Goal: Information Seeking & Learning: Learn about a topic

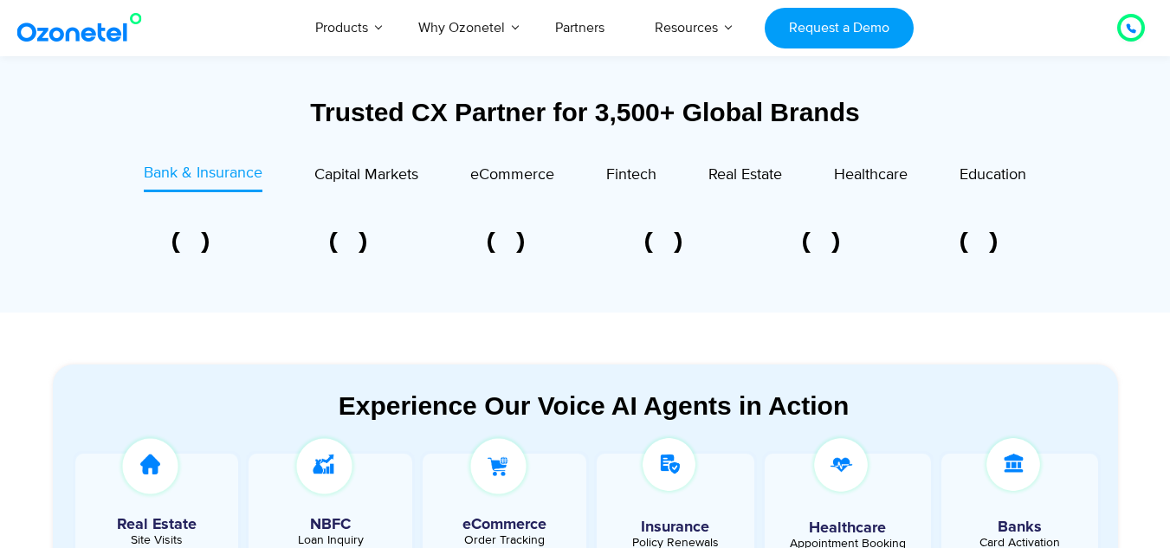
scroll to position [632, 0]
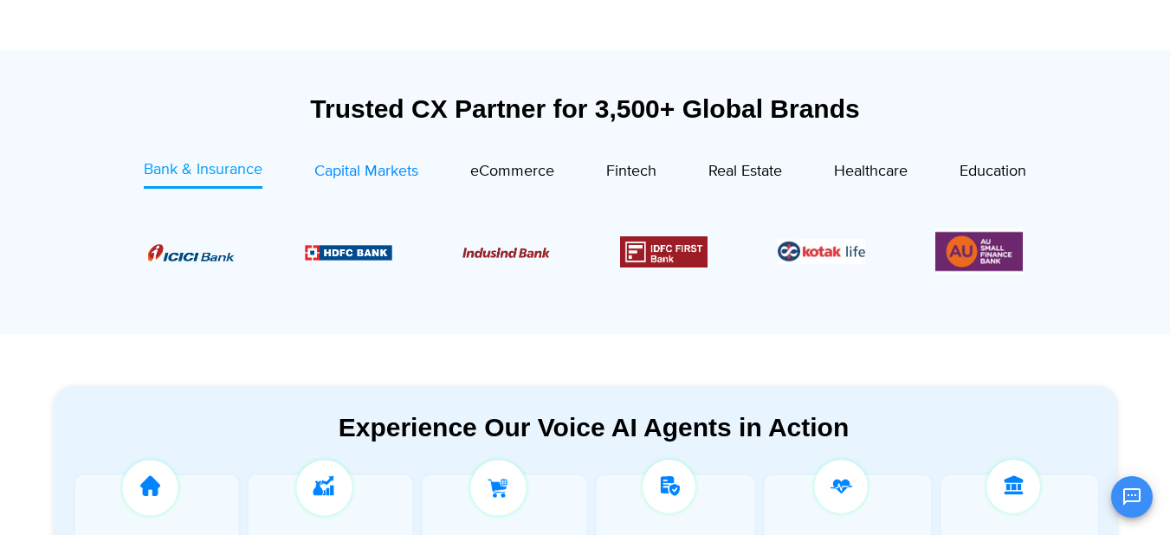
click at [362, 182] on div "Capital Markets" at bounding box center [366, 171] width 104 height 23
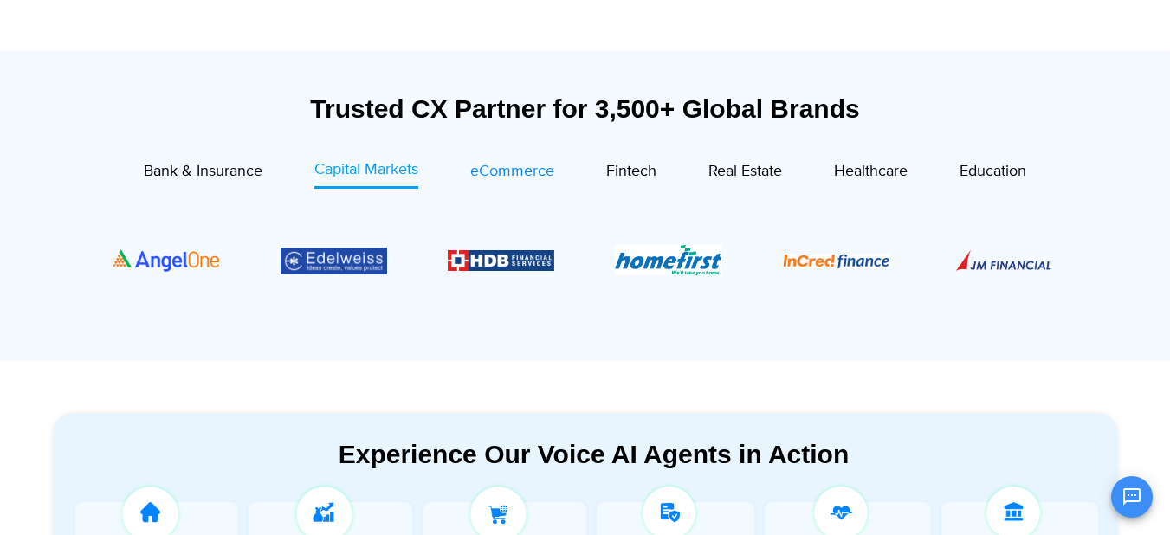
click at [475, 180] on span "eCommerce" at bounding box center [512, 171] width 84 height 19
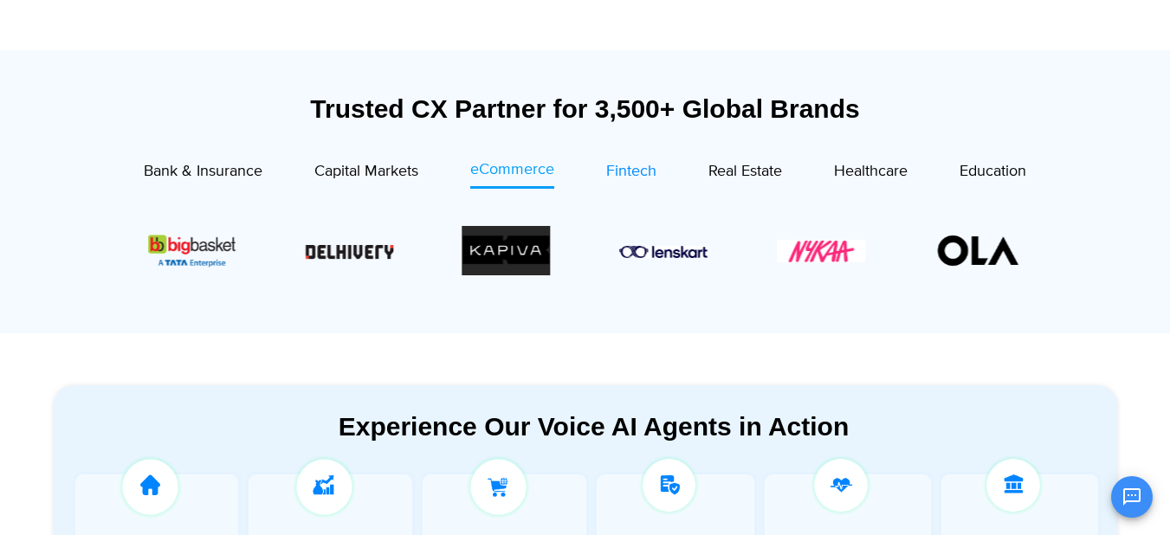
click at [631, 160] on div "Fintech" at bounding box center [631, 171] width 50 height 23
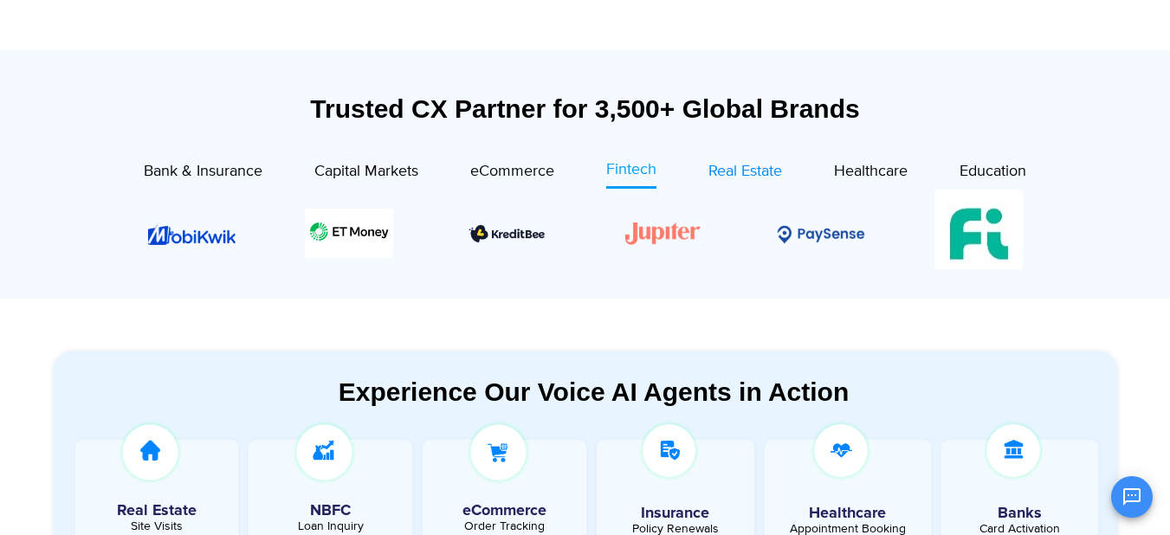
click at [757, 174] on span "Real Estate" at bounding box center [745, 171] width 74 height 19
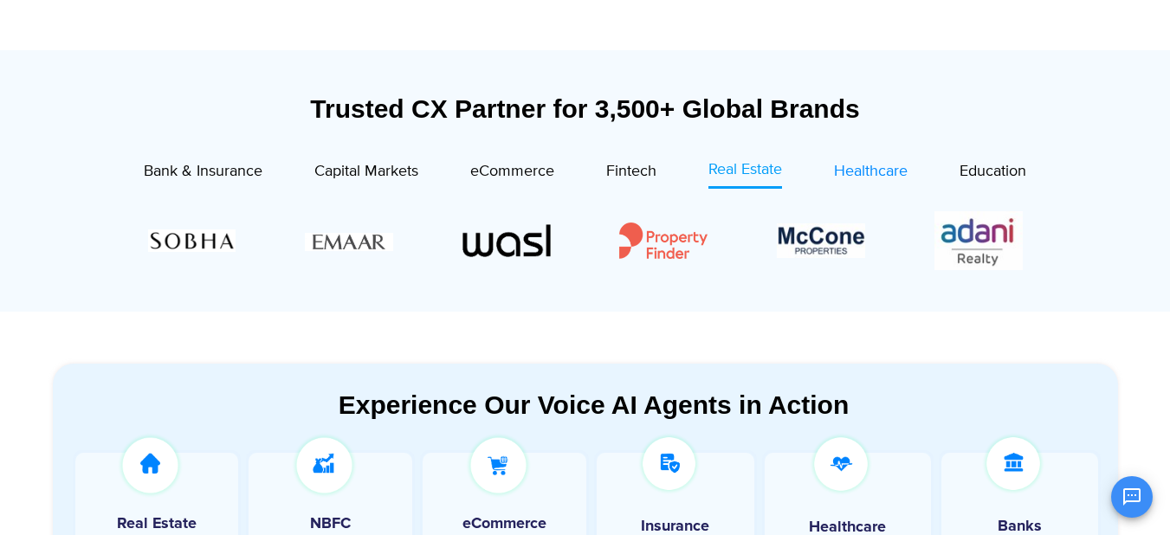
click at [886, 168] on span "Healthcare" at bounding box center [871, 171] width 74 height 19
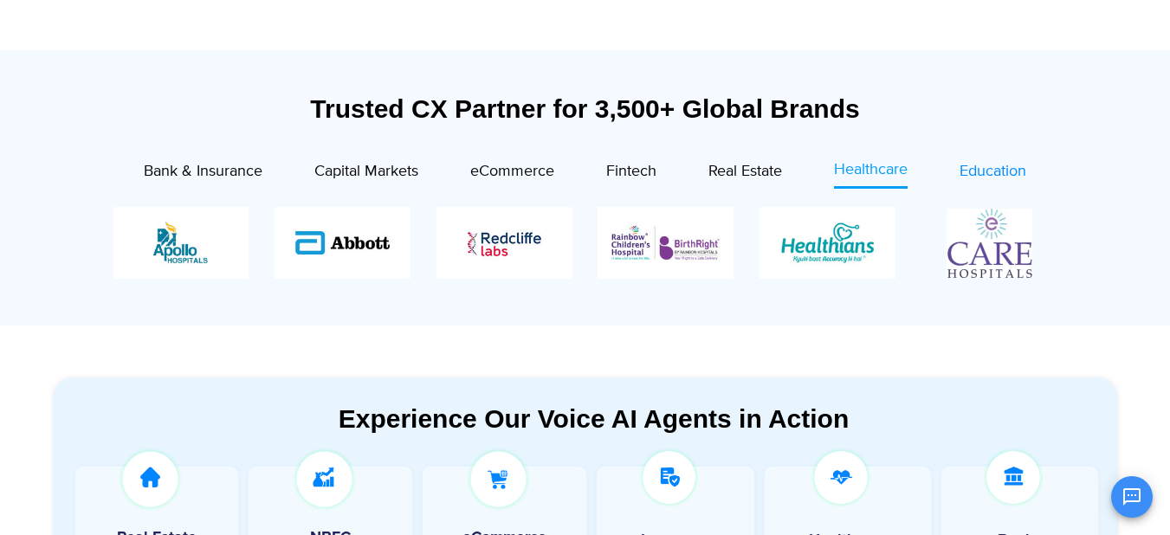
click at [962, 170] on span "Education" at bounding box center [993, 171] width 67 height 19
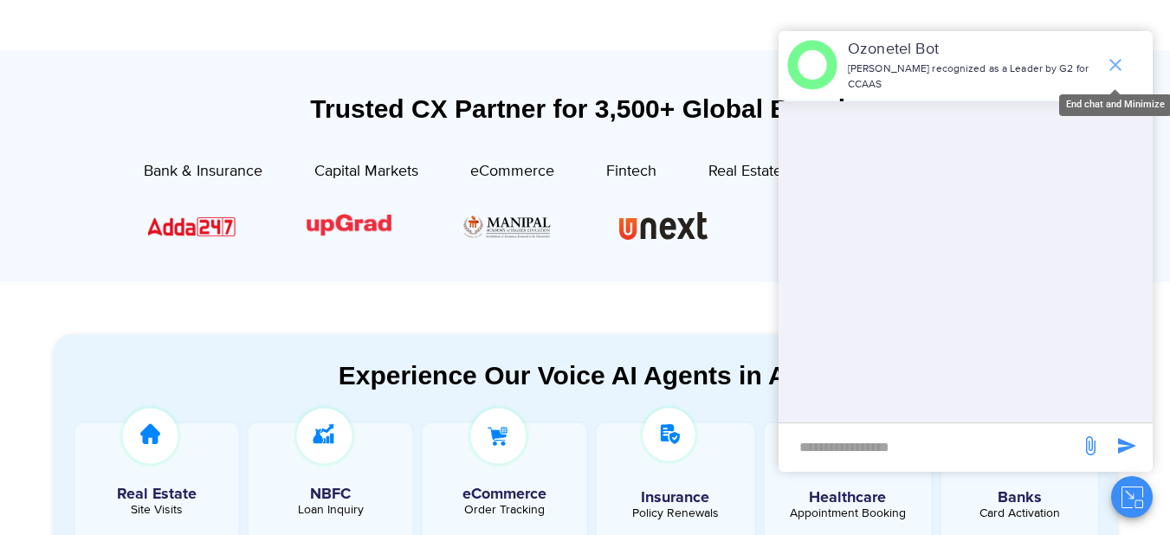
click at [1119, 61] on icon "end chat or minimize" at bounding box center [1115, 65] width 12 height 12
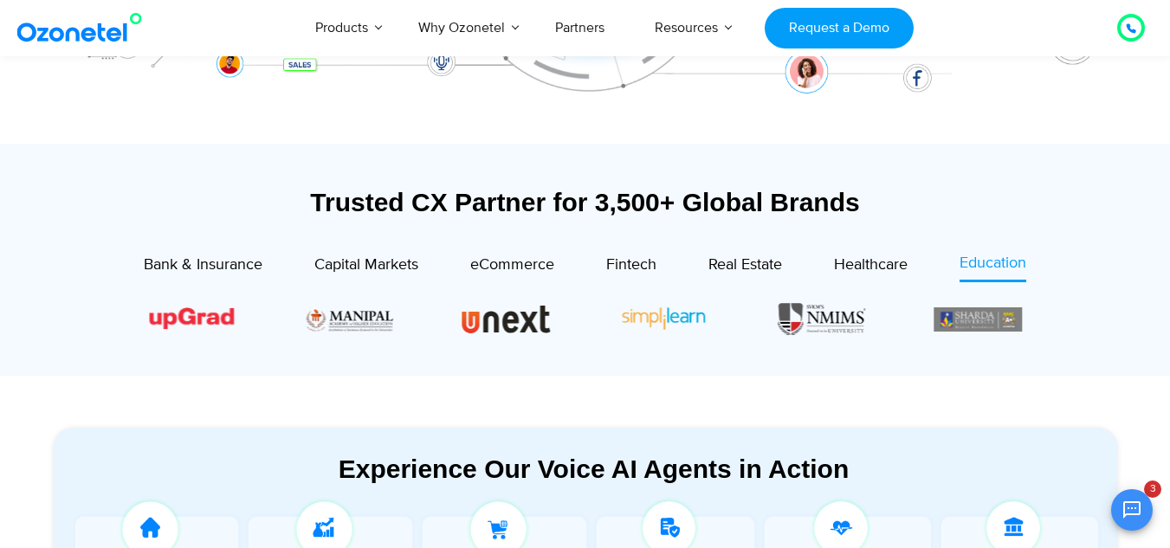
scroll to position [520, 0]
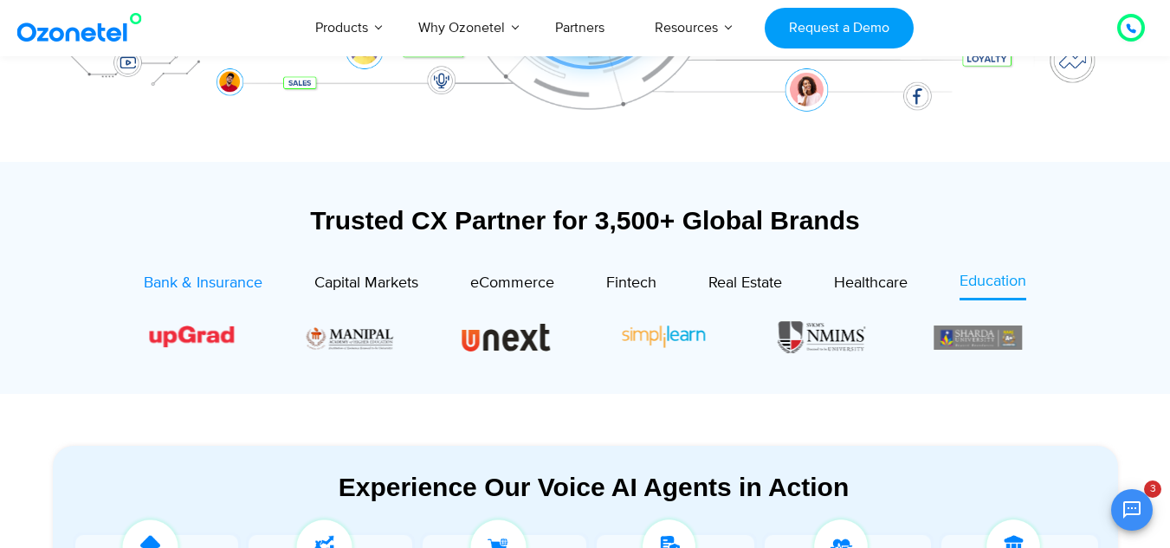
click at [188, 275] on span "Bank & Insurance" at bounding box center [203, 283] width 119 height 19
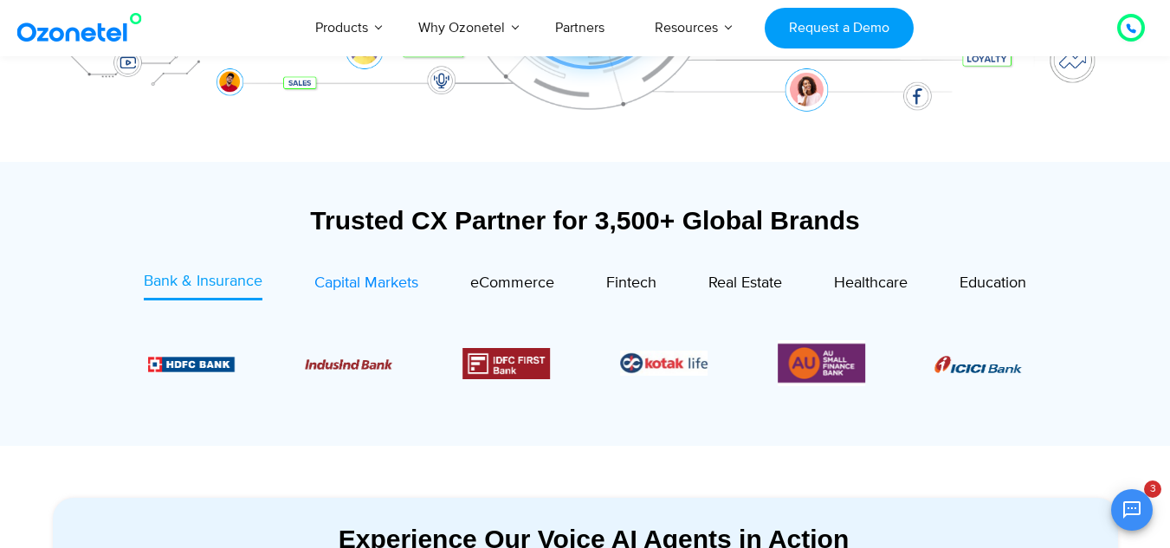
click at [409, 288] on span "Capital Markets" at bounding box center [366, 283] width 104 height 19
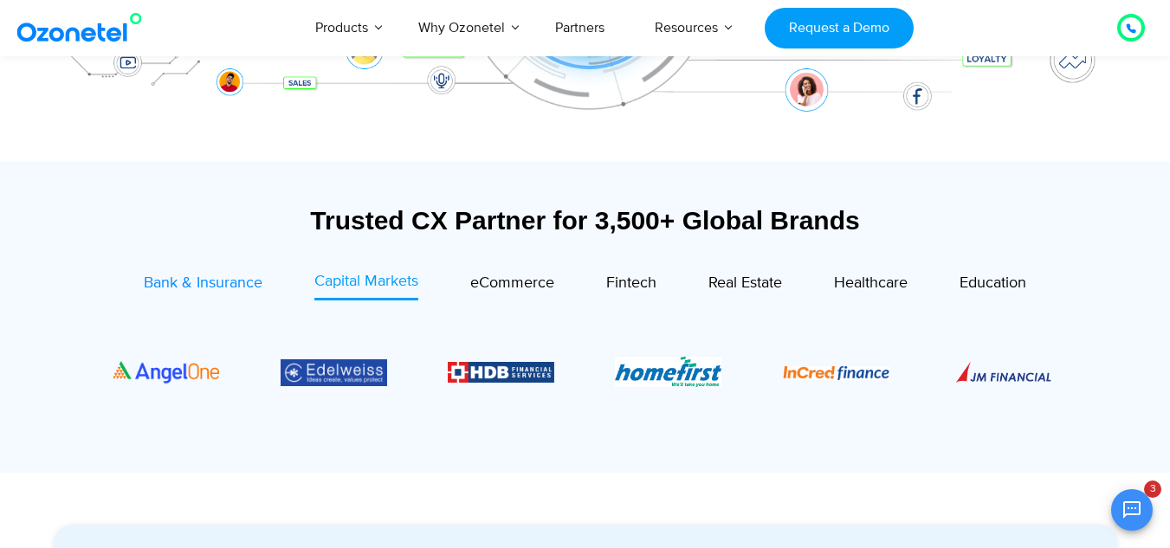
click at [229, 282] on span "Bank & Insurance" at bounding box center [203, 283] width 119 height 19
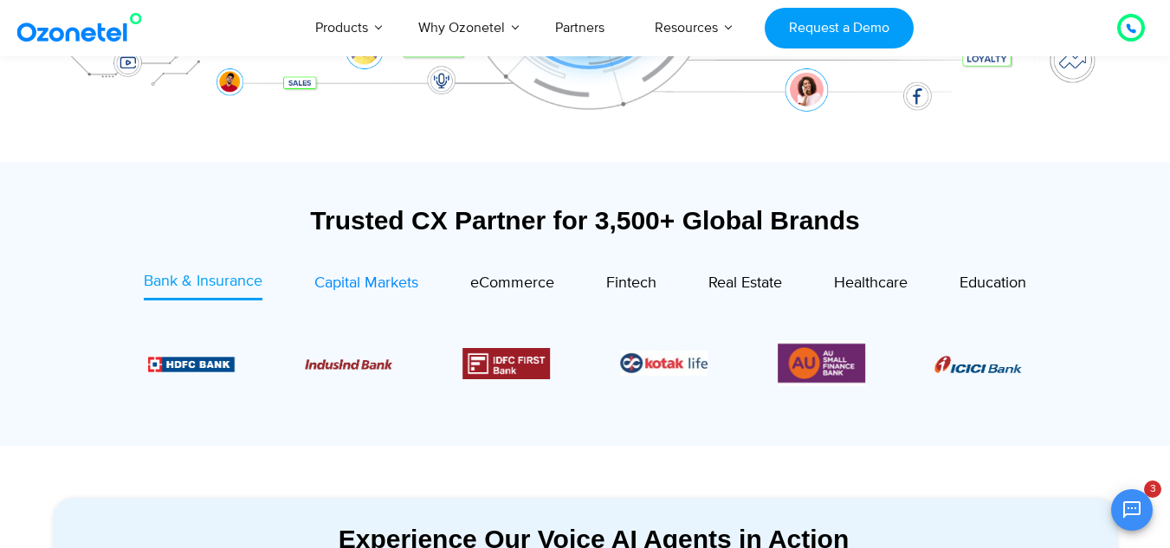
click at [339, 275] on span "Capital Markets" at bounding box center [366, 283] width 104 height 19
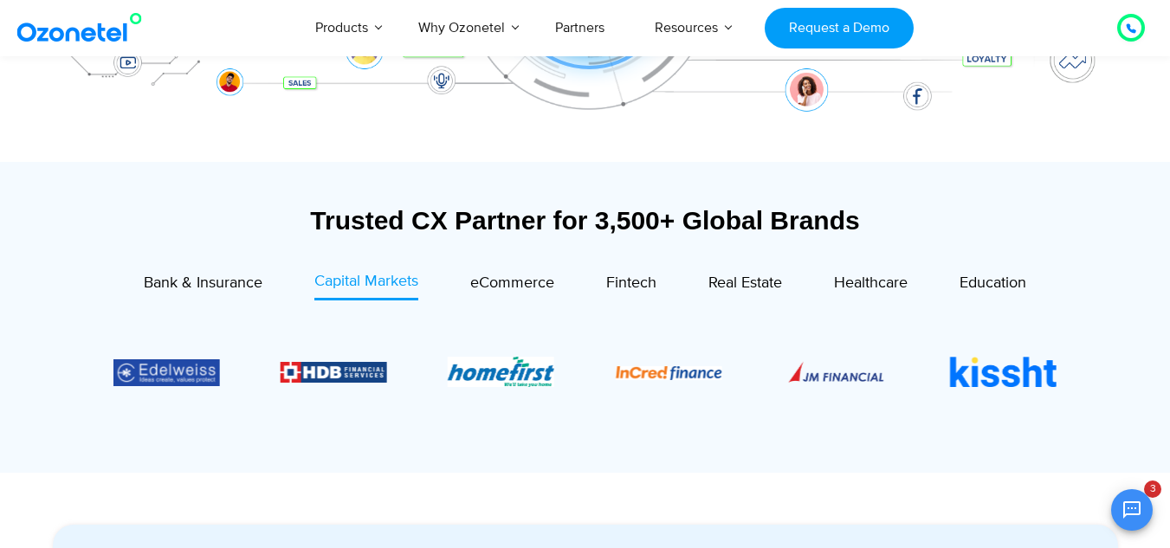
click at [558, 288] on div "Fintech" at bounding box center [605, 285] width 102 height 30
click at [549, 294] on div "eCommerce" at bounding box center [512, 283] width 84 height 23
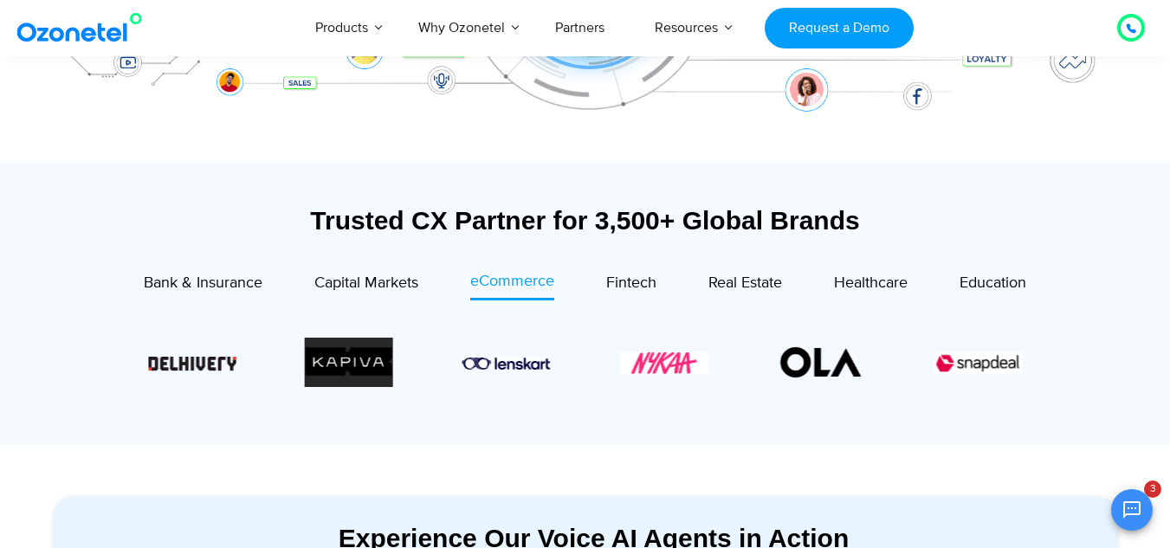
click at [670, 438] on div "Trusted CX Partner for 3,500+ Global Brands Bank & Insurance Capital Markets" at bounding box center [585, 303] width 1083 height 283
click at [705, 417] on div "Bank & Insurance Capital Markets" at bounding box center [585, 353] width 1031 height 166
click at [654, 285] on span "Fintech" at bounding box center [631, 283] width 50 height 19
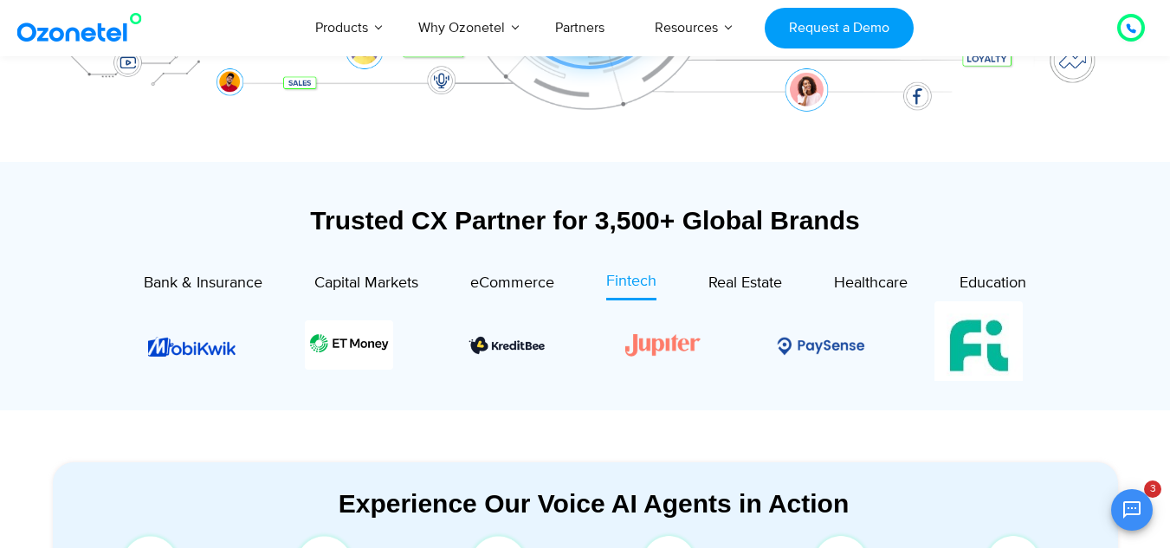
click at [744, 263] on div "Trusted CX Partner for 3,500+ Global Brands Bank & Insurance Capital Markets" at bounding box center [585, 303] width 1065 height 197
click at [747, 276] on span "Real Estate" at bounding box center [745, 283] width 74 height 19
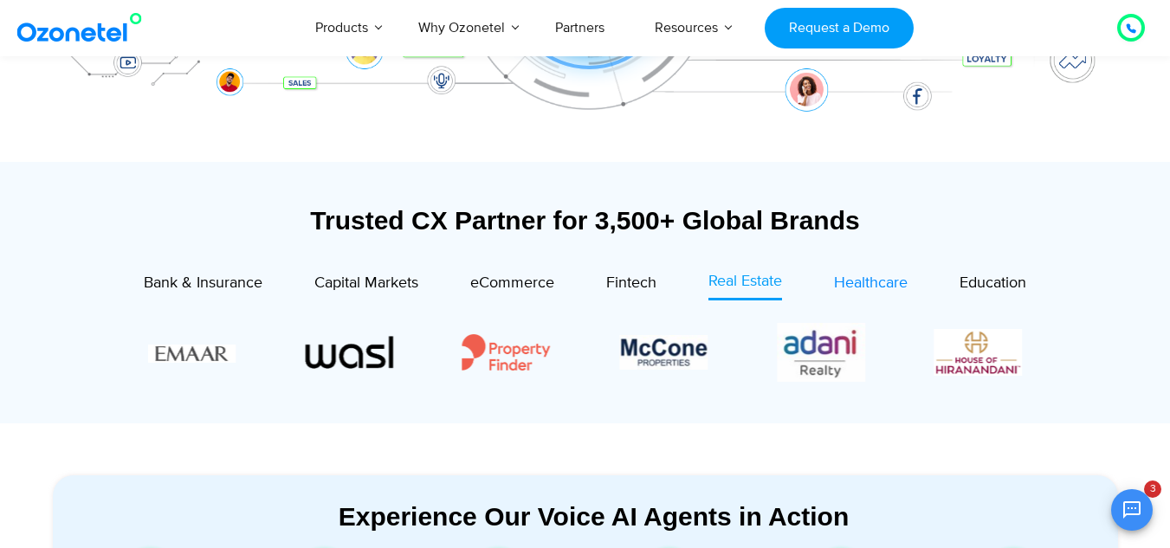
click at [853, 280] on span "Healthcare" at bounding box center [871, 283] width 74 height 19
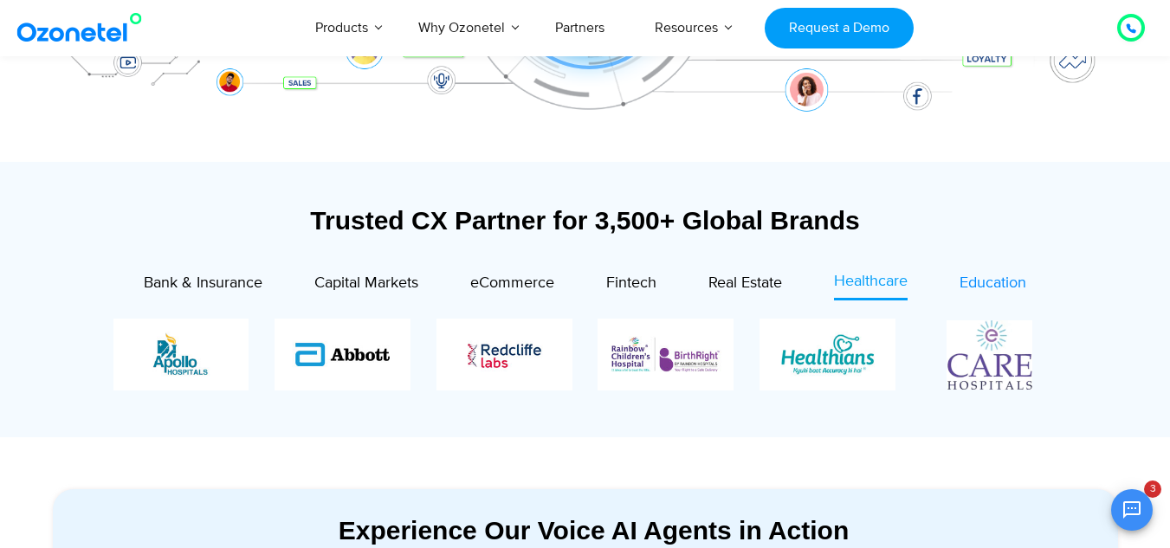
click at [973, 279] on span "Education" at bounding box center [993, 283] width 67 height 19
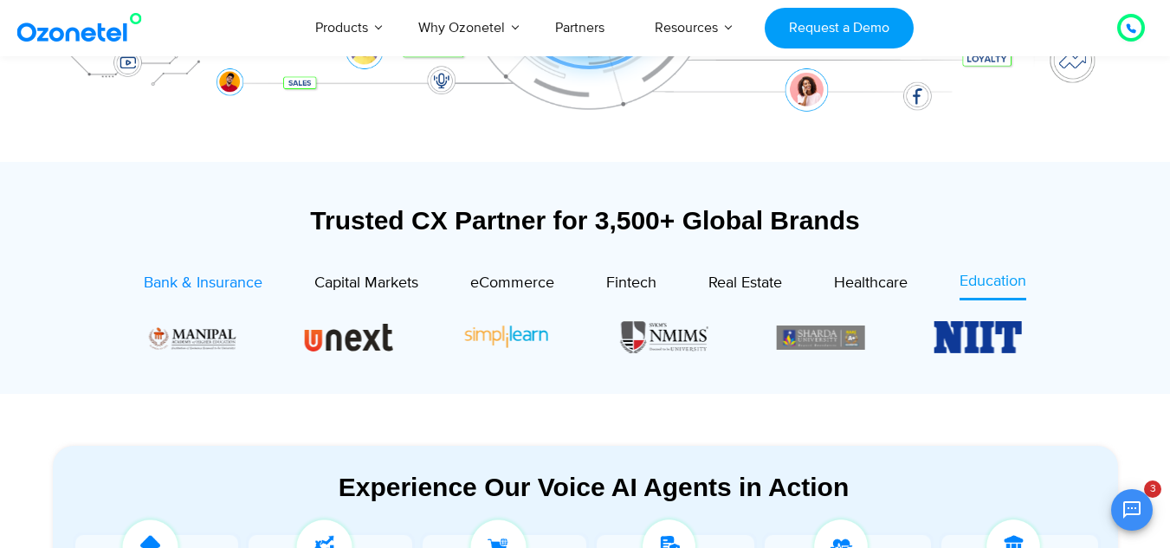
click at [162, 299] on link "Bank & Insurance" at bounding box center [203, 285] width 119 height 30
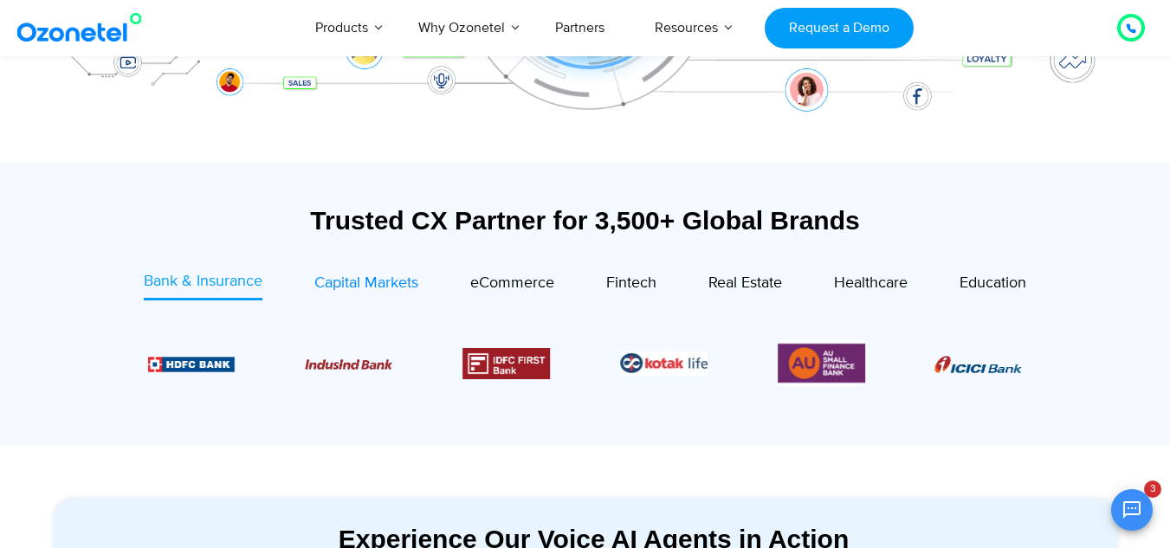
click at [350, 288] on span "Capital Markets" at bounding box center [366, 283] width 104 height 19
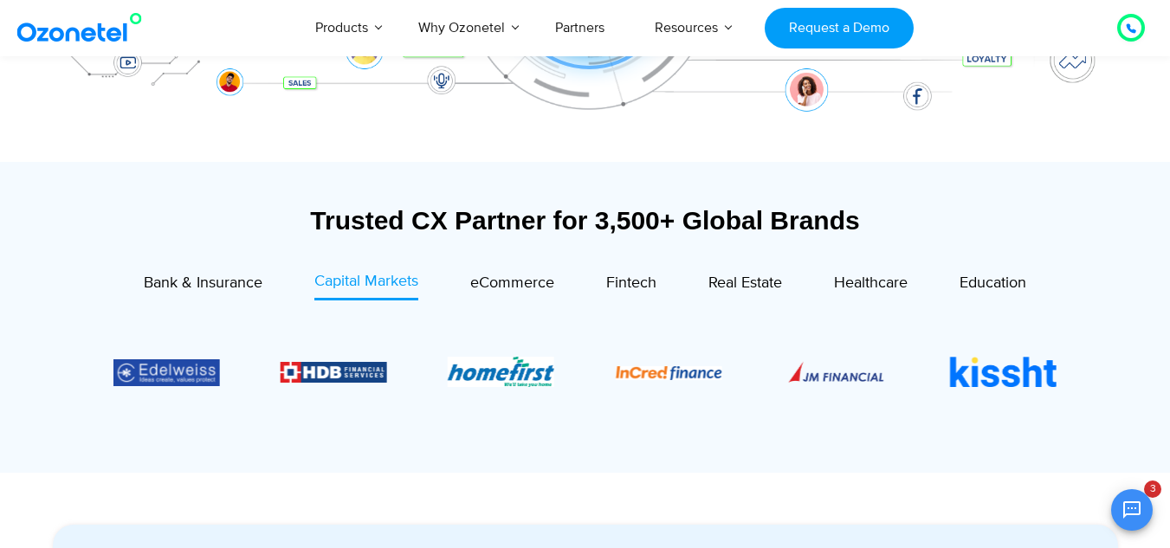
click at [466, 294] on div "eCommerce" at bounding box center [486, 285] width 136 height 30
click at [482, 289] on span "eCommerce" at bounding box center [512, 283] width 84 height 19
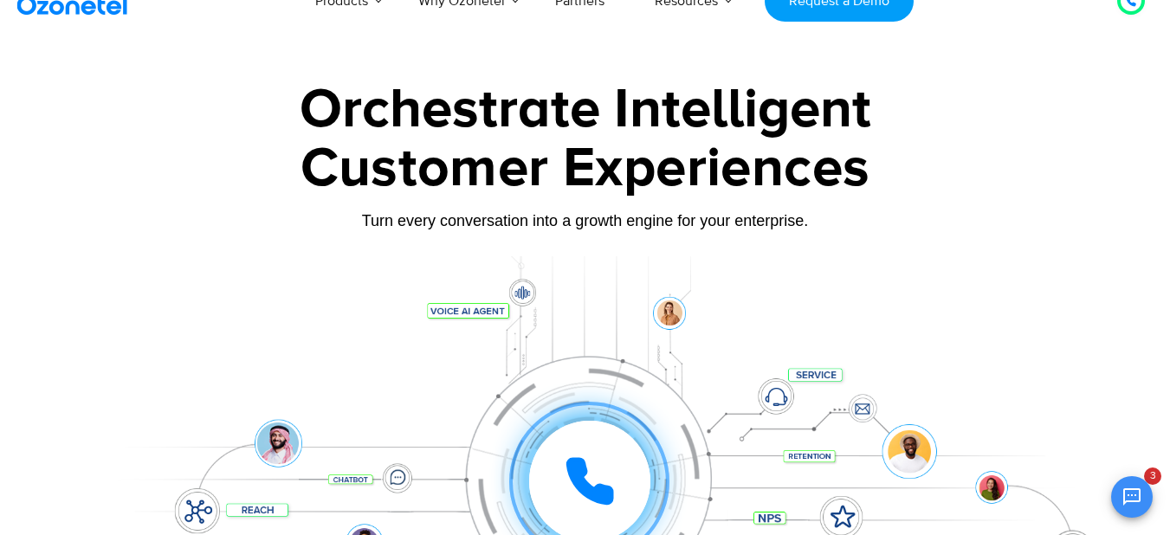
scroll to position [0, 0]
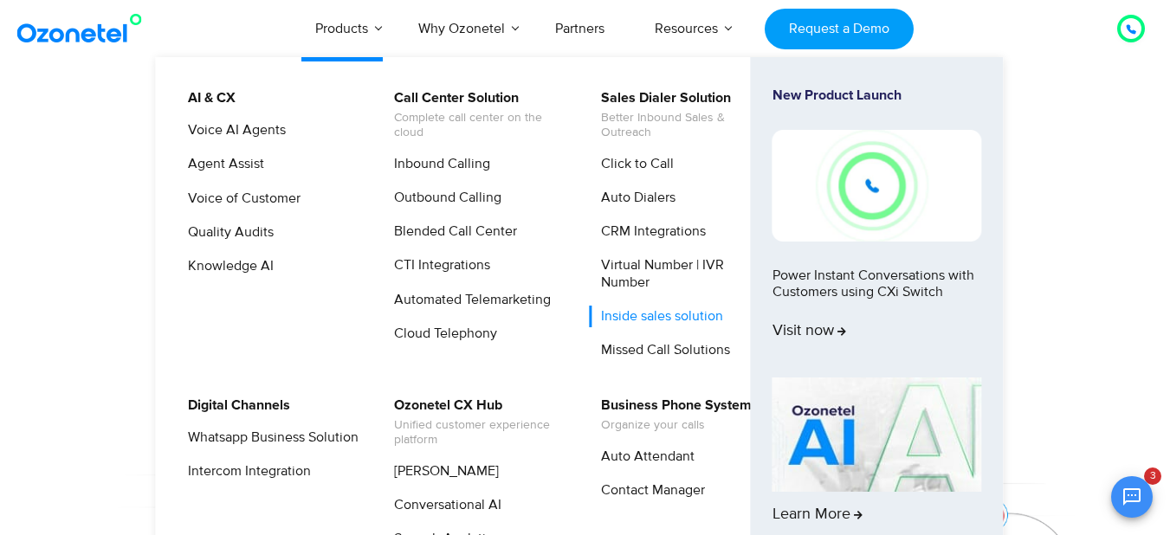
click at [699, 316] on link "Inside sales solution" at bounding box center [658, 317] width 136 height 22
